Goal: Navigation & Orientation: Find specific page/section

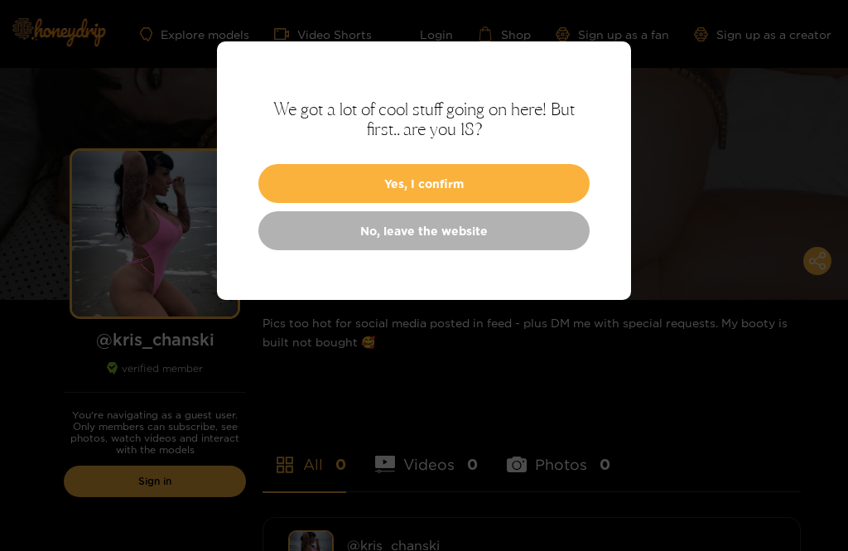
click at [340, 181] on button "Yes, I confirm" at bounding box center [423, 183] width 331 height 39
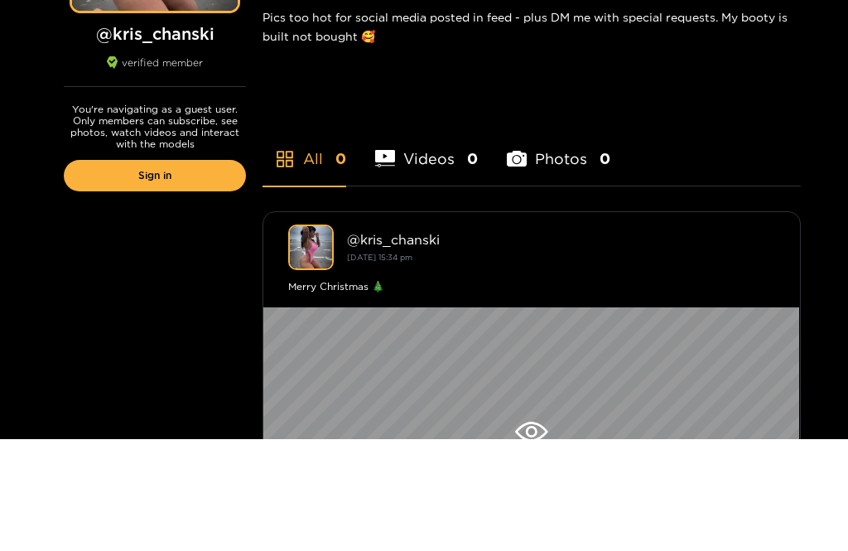
scroll to position [526, 0]
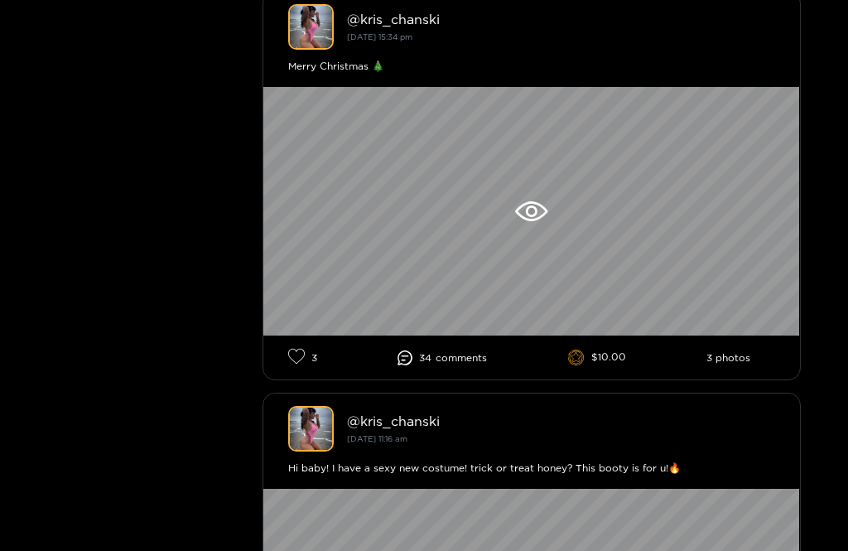
click at [528, 215] on icon at bounding box center [532, 211] width 12 height 12
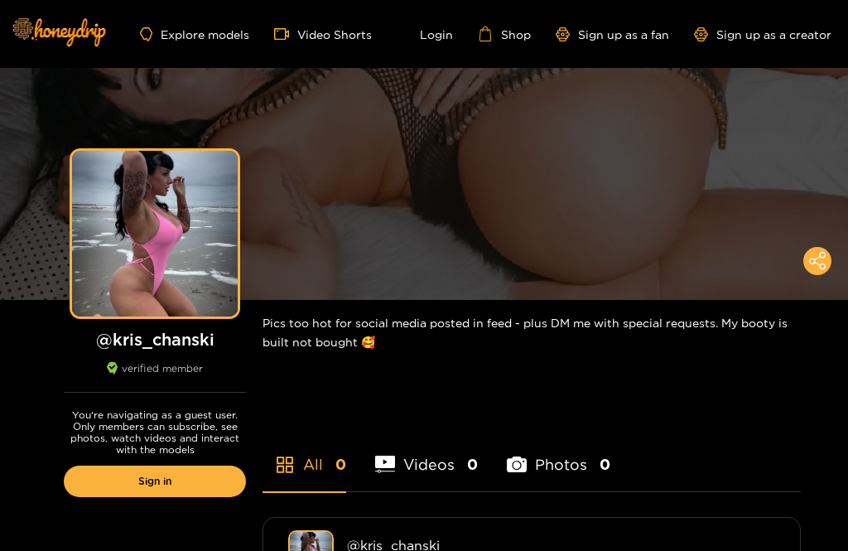
click at [200, 41] on link "Explore models" at bounding box center [194, 34] width 109 height 14
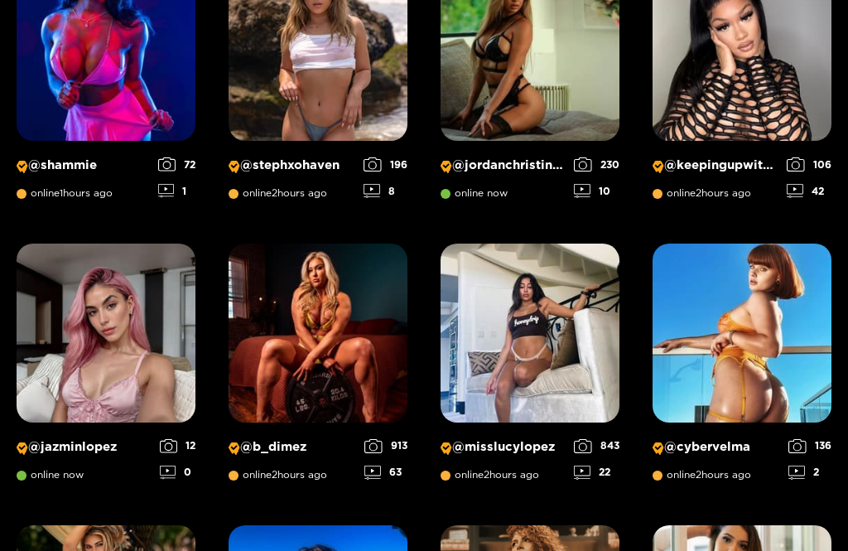
scroll to position [1161, 0]
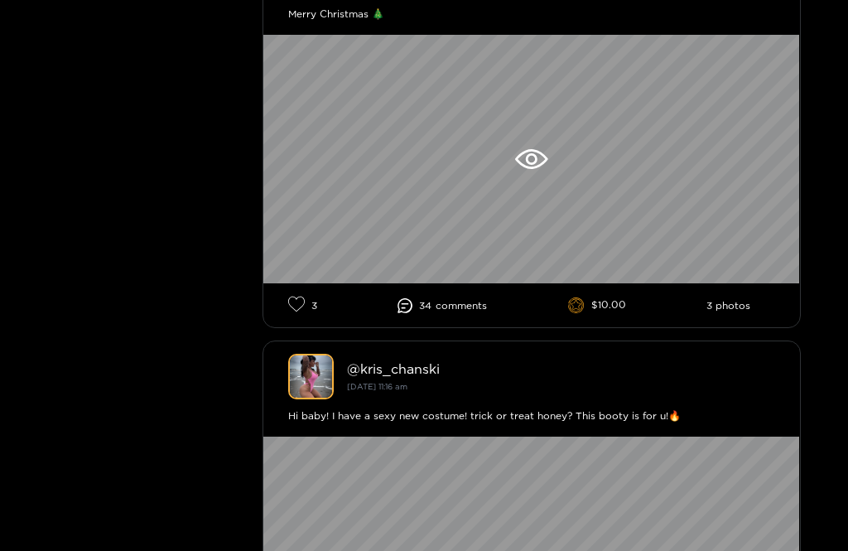
scroll to position [559, 0]
